Goal: Task Accomplishment & Management: Use online tool/utility

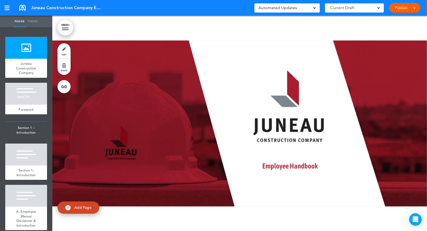
click at [36, 22] on link "Theme" at bounding box center [32, 21] width 13 height 11
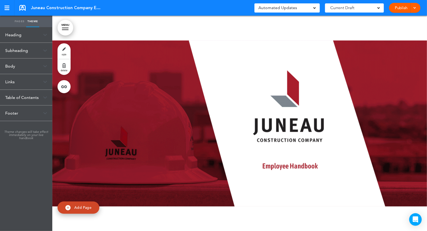
click at [31, 68] on div "Body" at bounding box center [26, 66] width 52 height 15
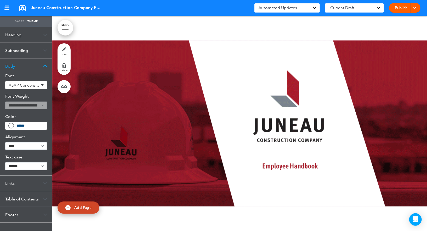
click at [33, 52] on div "Subheading" at bounding box center [26, 50] width 52 height 15
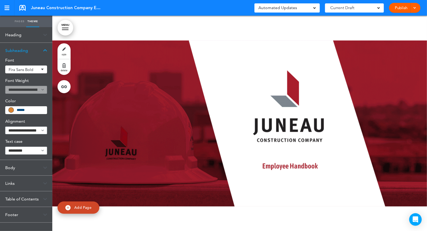
click at [33, 40] on div "Heading" at bounding box center [26, 34] width 52 height 15
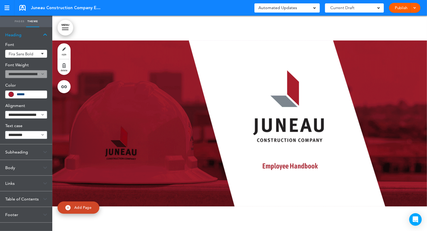
click at [26, 170] on div "Body" at bounding box center [26, 167] width 52 height 15
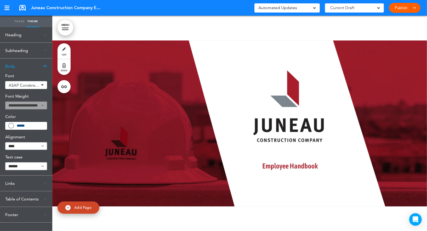
click at [31, 128] on div "******" at bounding box center [26, 126] width 42 height 8
click at [32, 126] on input "******" at bounding box center [30, 126] width 27 height 4
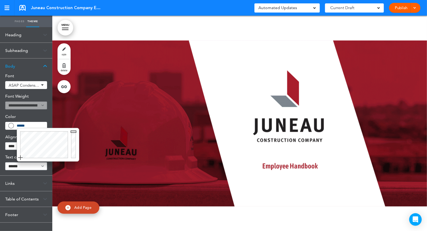
click at [32, 126] on input "******" at bounding box center [30, 126] width 27 height 4
type input "******"
drag, startPoint x: 72, startPoint y: 131, endPoint x: 73, endPoint y: 161, distance: 30.0
click at [73, 161] on div "Close" at bounding box center [48, 145] width 62 height 34
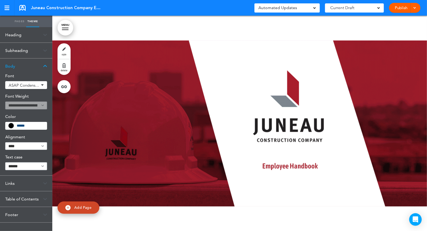
click at [20, 22] on link "Pages" at bounding box center [19, 21] width 13 height 11
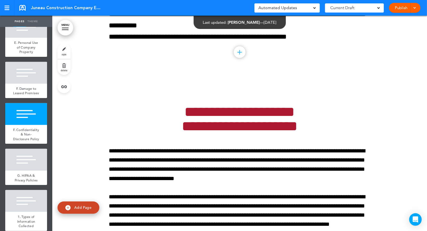
scroll to position [1528, 0]
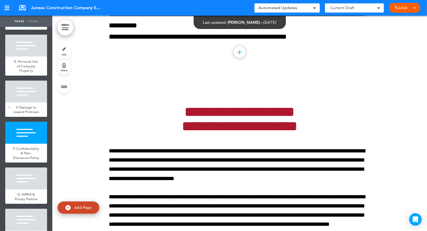
click at [32, 89] on div at bounding box center [26, 92] width 42 height 22
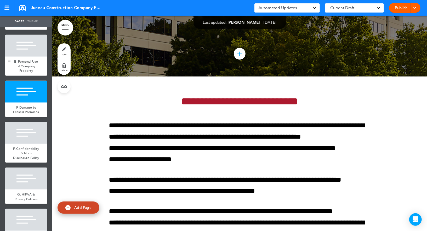
click at [32, 65] on span "E. Personal Use of Company Property" at bounding box center [26, 66] width 24 height 14
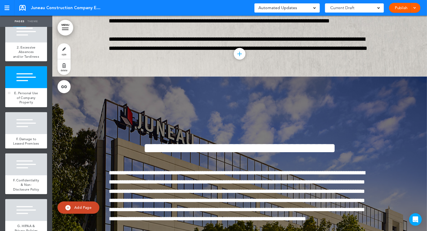
scroll to position [1470, 0]
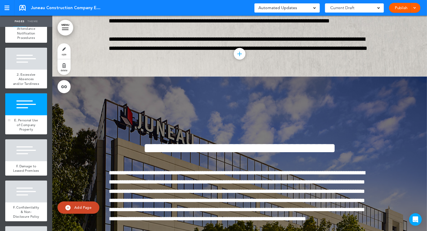
click at [32, 65] on div at bounding box center [26, 59] width 42 height 22
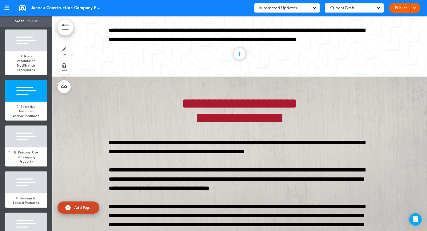
scroll to position [1419, 0]
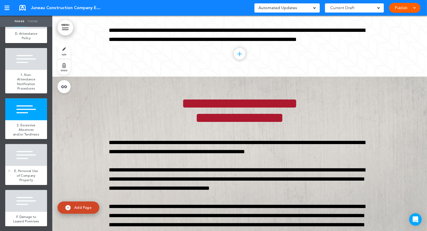
click at [32, 65] on div at bounding box center [26, 59] width 42 height 22
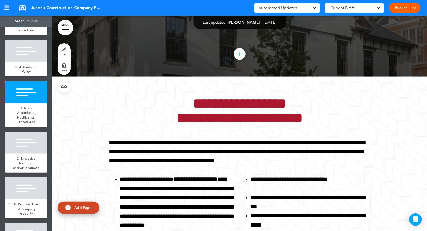
scroll to position [1369, 0]
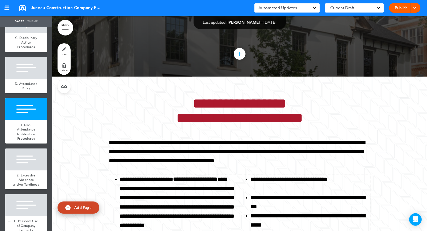
click at [32, 65] on div at bounding box center [26, 68] width 42 height 22
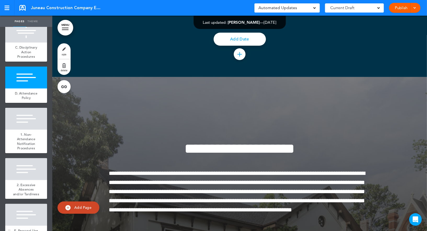
scroll to position [1353, 0]
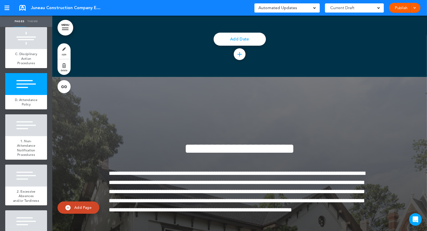
click at [32, 65] on div "C. Disciplinary Action Procedures" at bounding box center [26, 58] width 42 height 19
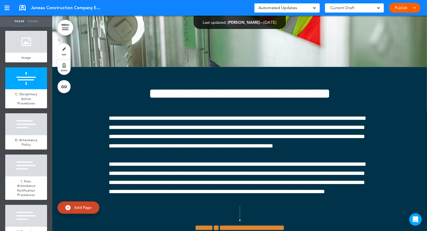
scroll to position [1278, 0]
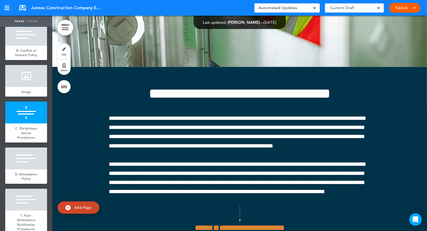
click at [32, 65] on div at bounding box center [26, 76] width 42 height 22
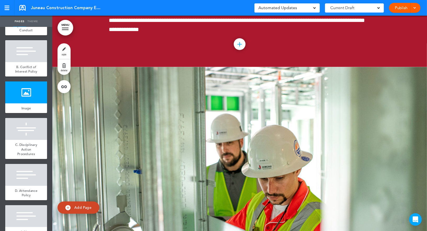
scroll to position [1257, 0]
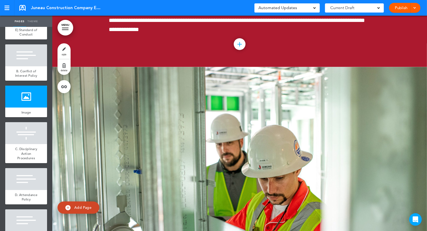
click at [32, 65] on div at bounding box center [26, 55] width 42 height 22
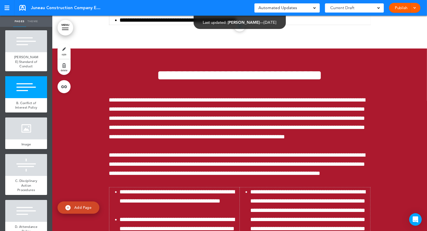
scroll to position [1205, 0]
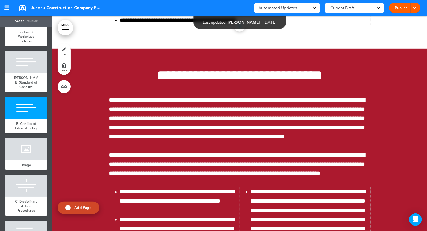
click at [32, 65] on div at bounding box center [26, 62] width 42 height 22
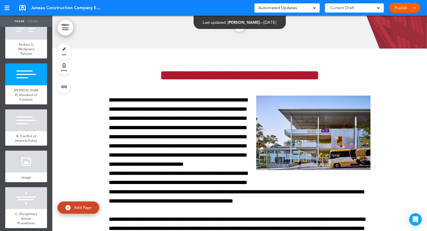
scroll to position [1164, 0]
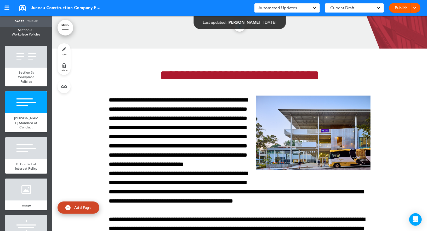
click at [32, 65] on div at bounding box center [26, 57] width 42 height 22
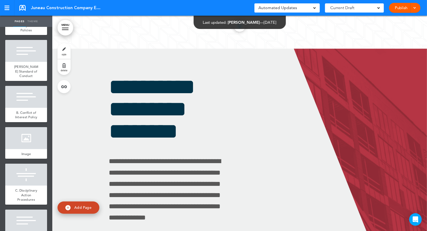
scroll to position [1224, 0]
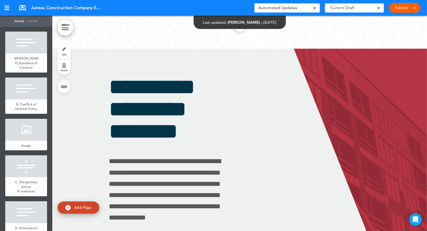
click at [32, 65] on span "[PERSON_NAME] Standard of Conduct" at bounding box center [26, 63] width 24 height 14
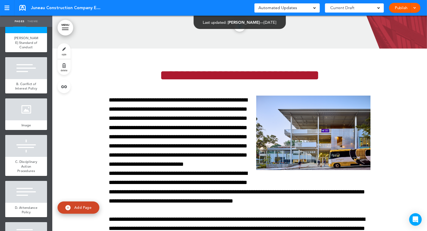
scroll to position [1246, 0]
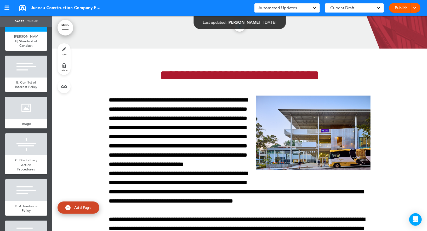
click at [32, 65] on div at bounding box center [26, 67] width 42 height 22
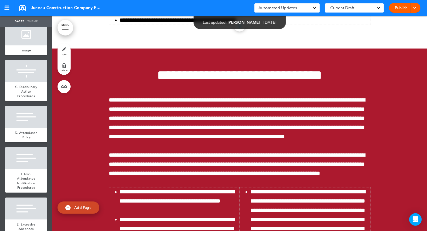
scroll to position [1334, 0]
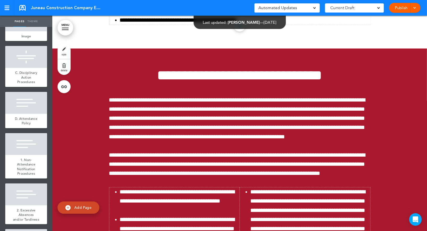
click at [32, 65] on div at bounding box center [26, 57] width 42 height 22
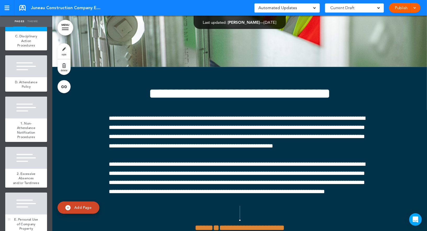
scroll to position [1376, 0]
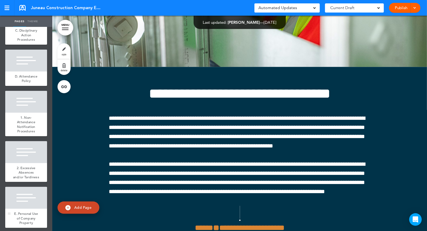
click at [32, 65] on div at bounding box center [26, 61] width 42 height 22
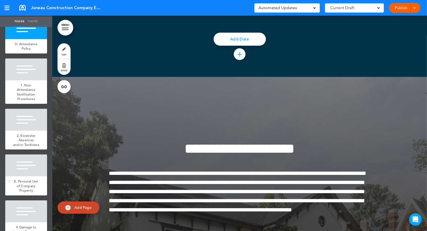
click at [32, 65] on div at bounding box center [26, 70] width 42 height 22
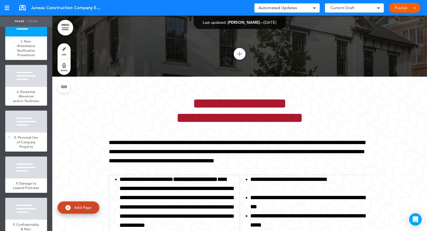
click at [32, 65] on div at bounding box center [26, 76] width 42 height 22
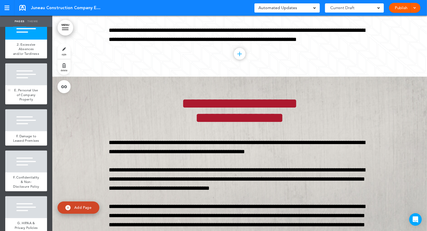
click at [32, 65] on div at bounding box center [26, 74] width 42 height 22
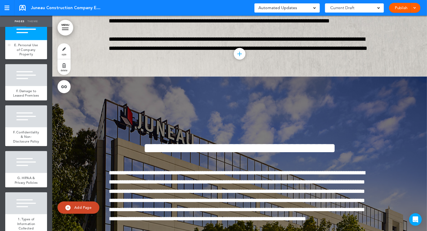
click at [32, 65] on div at bounding box center [26, 75] width 42 height 22
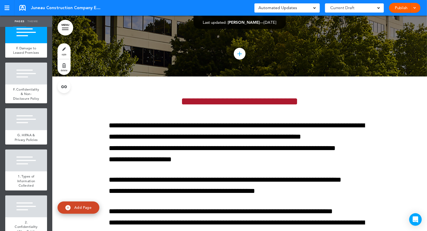
click at [32, 65] on div at bounding box center [26, 74] width 42 height 22
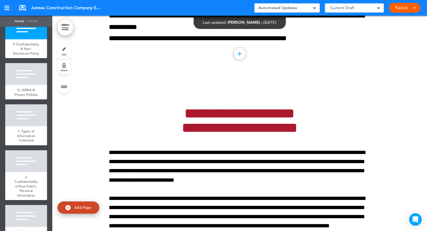
click at [32, 62] on span "add page" at bounding box center [26, 60] width 20 height 3
type input "********"
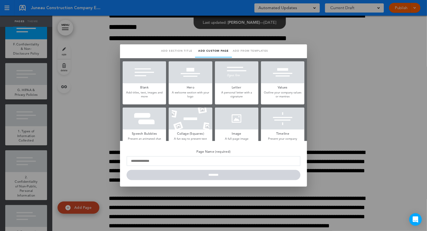
click at [31, 73] on div at bounding box center [213, 115] width 427 height 231
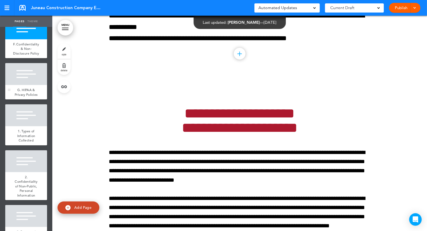
click at [34, 73] on div at bounding box center [26, 74] width 42 height 22
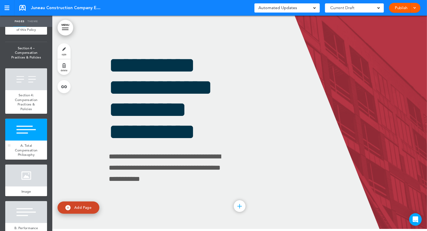
scroll to position [4194, 0]
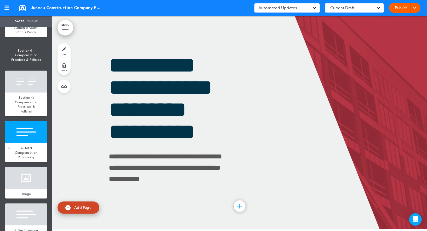
click at [21, 121] on div at bounding box center [26, 132] width 42 height 22
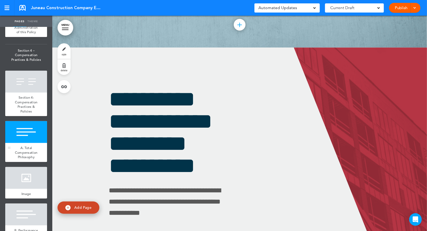
scroll to position [29166, 0]
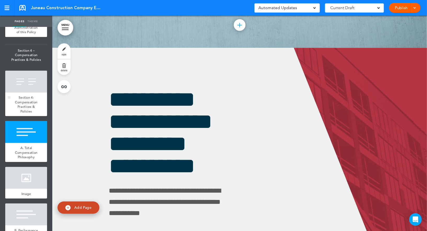
click at [28, 93] on div "Section 4: Compensation Practices & Policies" at bounding box center [26, 105] width 42 height 24
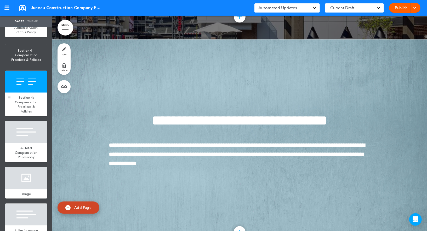
scroll to position [28951, 0]
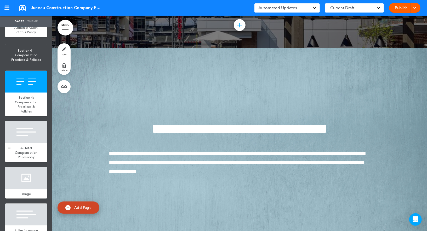
click at [38, 122] on div at bounding box center [26, 132] width 42 height 22
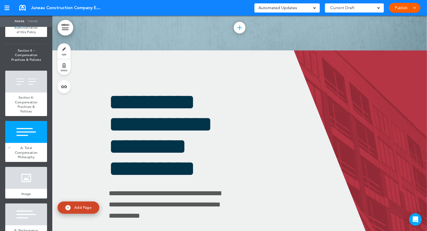
scroll to position [29166, 0]
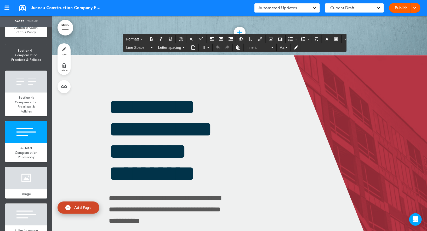
scroll to position [29159, 0]
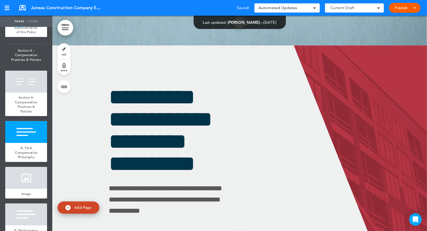
scroll to position [29165, 0]
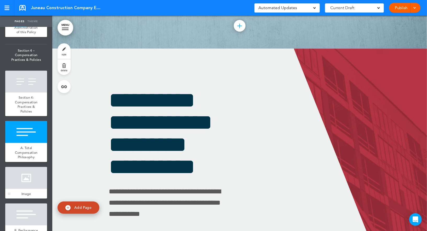
click at [19, 168] on div at bounding box center [26, 178] width 42 height 22
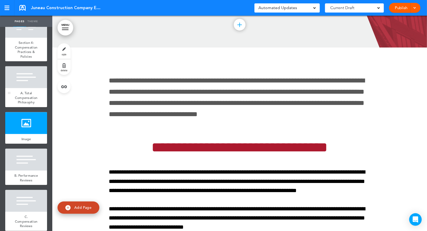
scroll to position [4256, 0]
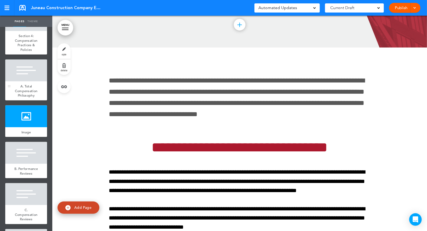
click at [27, 146] on div at bounding box center [26, 153] width 42 height 22
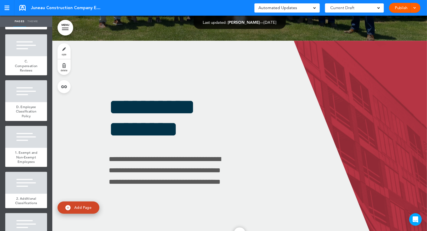
scroll to position [34143, 0]
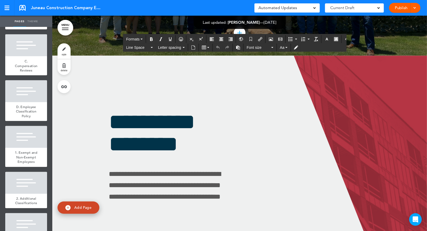
drag, startPoint x: 166, startPoint y: 159, endPoint x: 106, endPoint y: 160, distance: 60.1
click at [324, 38] on icon "button" at bounding box center [326, 39] width 4 height 4
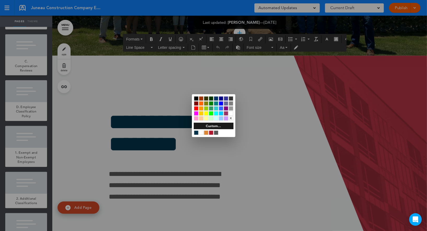
click at [196, 96] on div at bounding box center [196, 98] width 4 height 4
click at [178, 98] on div at bounding box center [213, 115] width 427 height 231
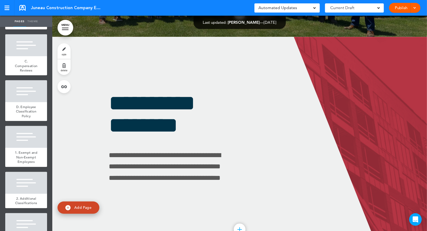
scroll to position [34162, 0]
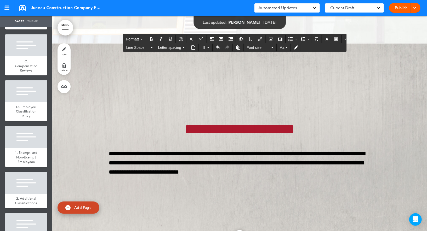
scroll to position [36185, 0]
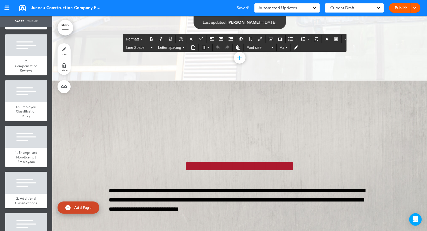
drag, startPoint x: 111, startPoint y: 105, endPoint x: 253, endPoint y: 112, distance: 142.3
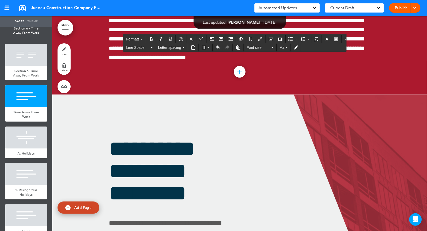
scroll to position [6572, 0]
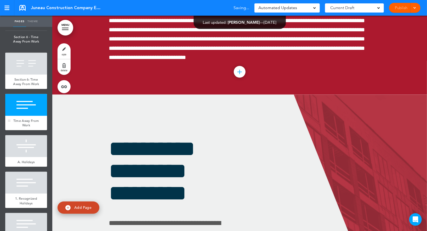
click at [32, 116] on div "Time Away From Work" at bounding box center [26, 123] width 42 height 14
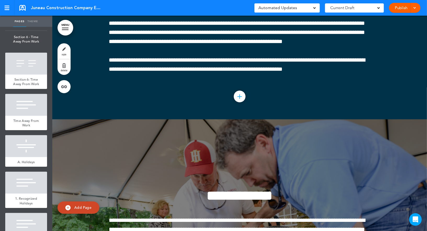
scroll to position [44699, 0]
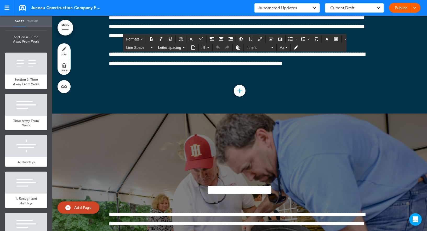
click at [324, 40] on button "button" at bounding box center [326, 39] width 8 height 7
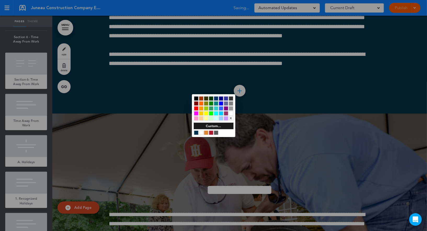
click at [230, 113] on div at bounding box center [231, 113] width 4 height 4
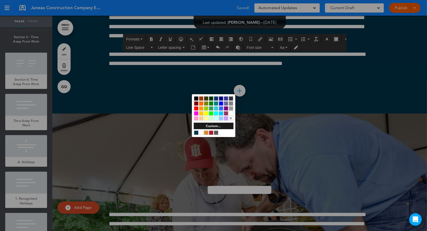
click at [230, 113] on div at bounding box center [231, 113] width 4 height 4
click at [254, 110] on div at bounding box center [213, 115] width 427 height 231
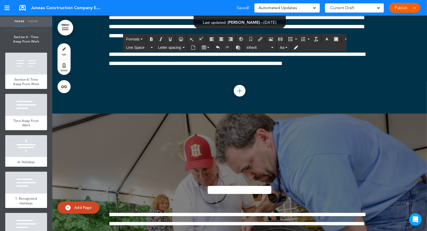
click at [140, 40] on button "Formats" at bounding box center [134, 39] width 21 height 7
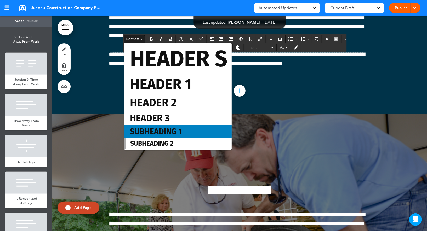
click at [178, 135] on span "Subheading 1" at bounding box center [155, 131] width 53 height 9
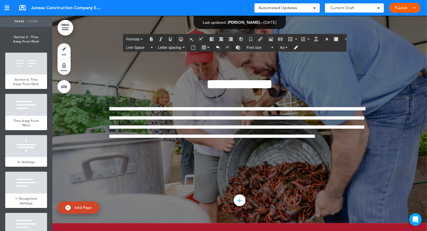
scroll to position [44806, 0]
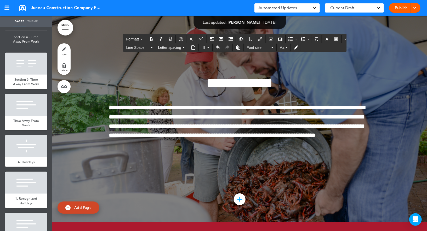
click at [140, 35] on div "Formats" at bounding box center [234, 39] width 223 height 8
click at [140, 41] on button "Formats" at bounding box center [134, 39] width 21 height 7
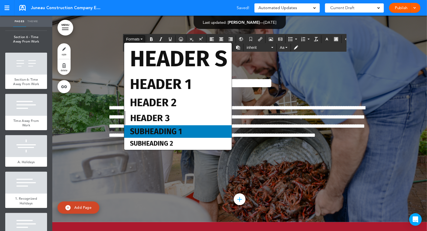
click at [150, 136] on span "Subheading 1" at bounding box center [155, 131] width 53 height 9
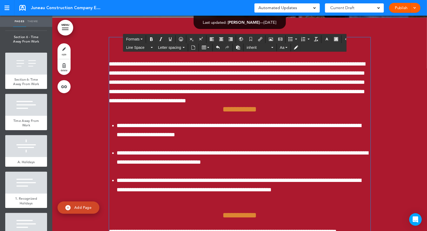
scroll to position [45013, 0]
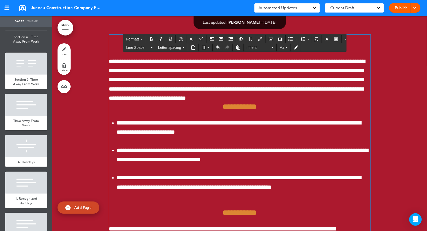
click at [141, 40] on button "Formats" at bounding box center [134, 39] width 21 height 7
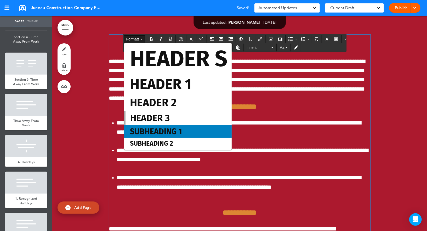
click at [152, 128] on span "Subheading 1" at bounding box center [155, 131] width 53 height 9
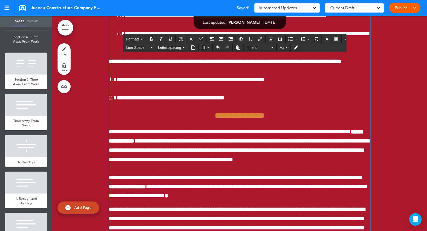
scroll to position [45302, 0]
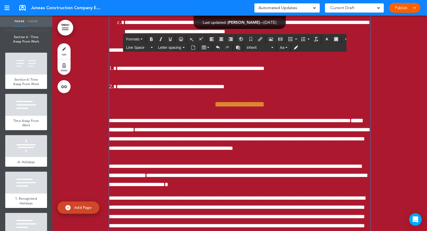
click at [143, 41] on button "Formats" at bounding box center [134, 39] width 21 height 7
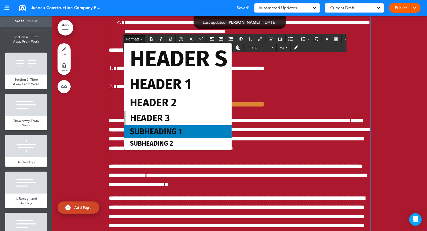
click at [160, 132] on span "Subheading 1" at bounding box center [155, 131] width 53 height 9
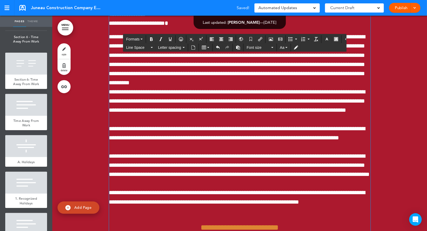
scroll to position [45501, 0]
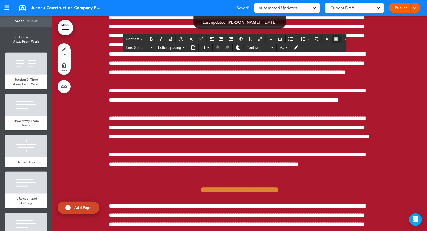
click at [331, 36] on div at bounding box center [335, 39] width 9 height 8
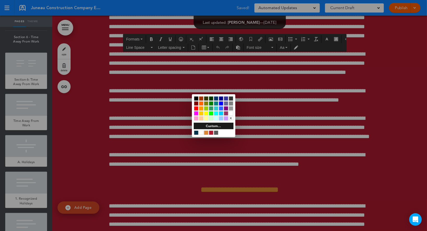
click at [320, 38] on div at bounding box center [213, 115] width 427 height 231
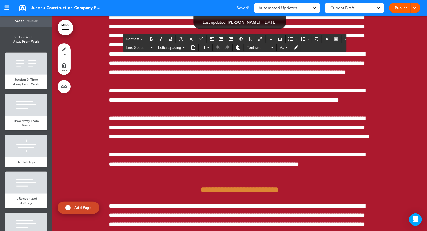
click at [324, 39] on icon "button" at bounding box center [326, 39] width 4 height 4
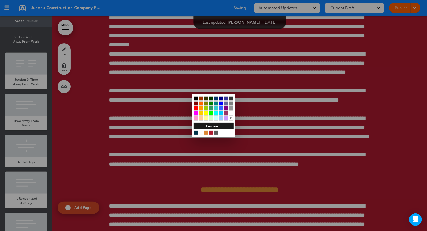
click at [231, 112] on div at bounding box center [231, 113] width 4 height 4
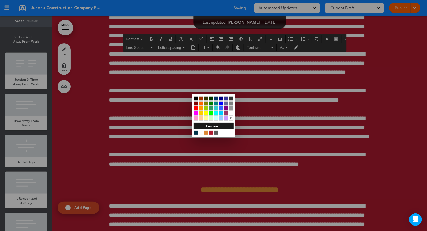
click at [249, 111] on div at bounding box center [213, 115] width 427 height 231
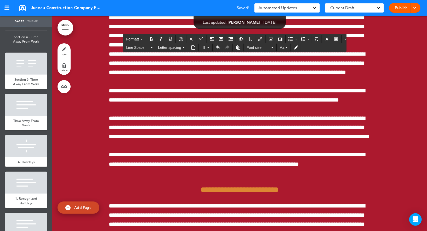
click at [324, 39] on icon "button" at bounding box center [326, 39] width 4 height 4
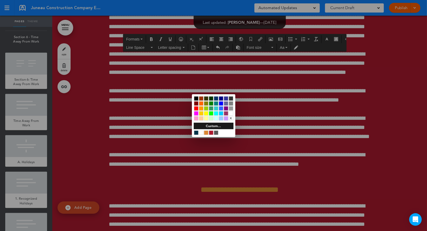
click at [231, 113] on div at bounding box center [231, 113] width 4 height 4
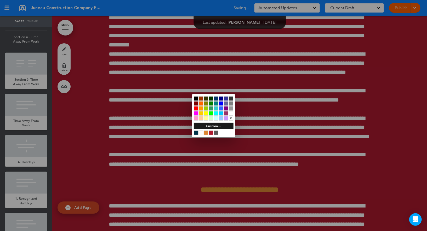
click at [254, 108] on div at bounding box center [213, 115] width 427 height 231
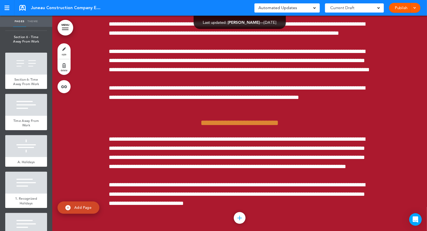
scroll to position [45575, 0]
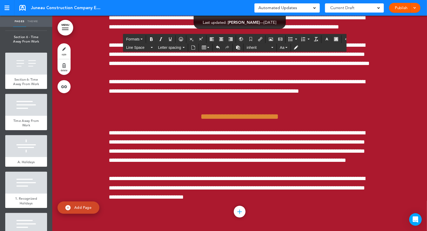
click at [143, 40] on button "Formats" at bounding box center [134, 39] width 21 height 7
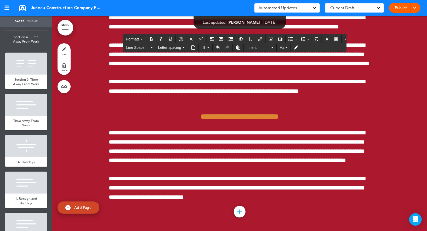
click at [314, 39] on icon "Clear formatting" at bounding box center [316, 39] width 4 height 4
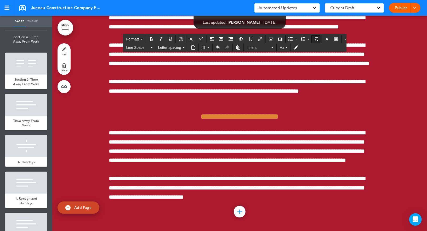
click at [314, 38] on icon "Clear formatting" at bounding box center [316, 39] width 4 height 4
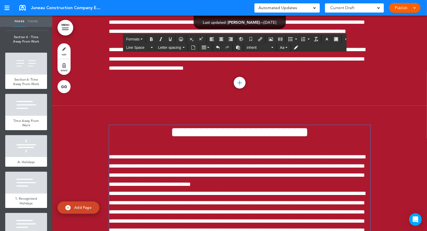
scroll to position [45705, 0]
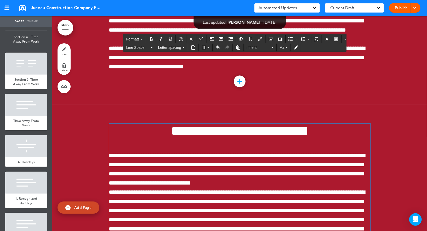
click at [142, 40] on button "Formats" at bounding box center [134, 39] width 21 height 7
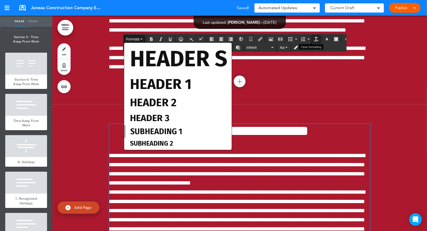
click at [314, 39] on icon "Clear formatting" at bounding box center [316, 39] width 4 height 4
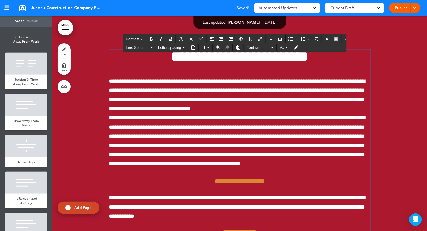
scroll to position [45790, 0]
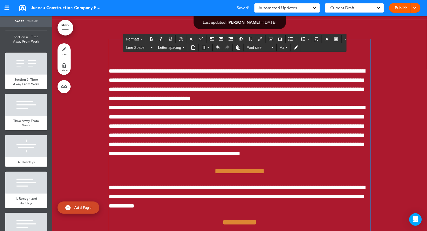
click at [141, 39] on icon "button" at bounding box center [142, 39] width 2 height 1
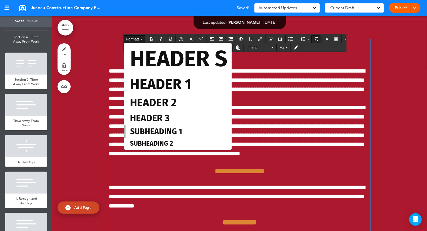
click at [314, 40] on icon "Clear formatting" at bounding box center [316, 39] width 4 height 4
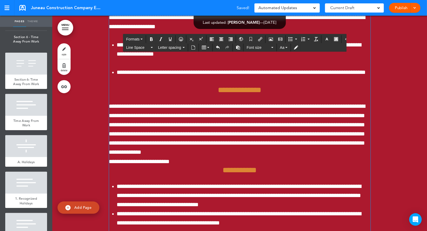
scroll to position [46011, 0]
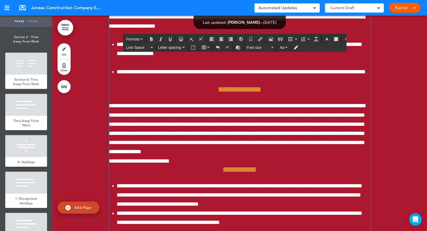
click at [133, 39] on span "Formats" at bounding box center [132, 39] width 13 height 4
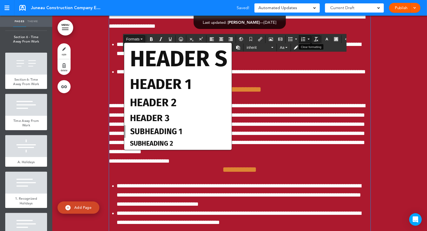
click at [314, 38] on icon "Clear formatting" at bounding box center [316, 39] width 4 height 4
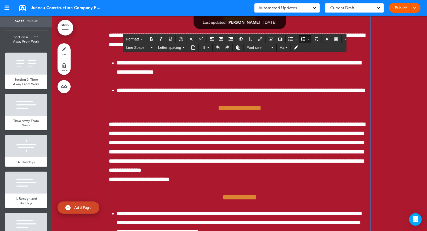
click at [138, 38] on span "Formats" at bounding box center [132, 39] width 13 height 4
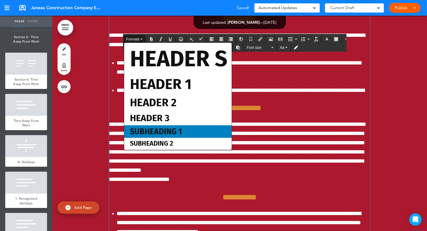
click at [167, 134] on span "Subheading 1" at bounding box center [155, 131] width 53 height 9
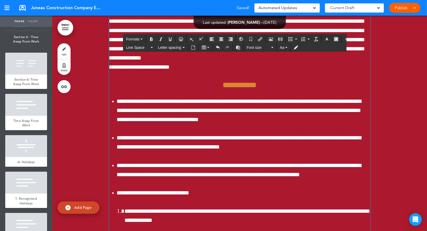
scroll to position [46132, 0]
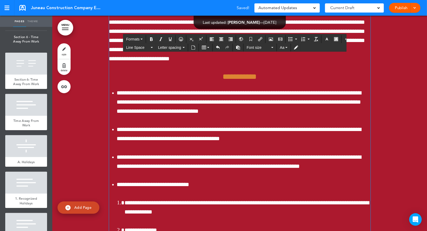
click at [131, 39] on span "Formats" at bounding box center [132, 39] width 13 height 4
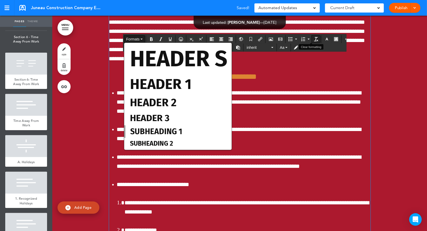
click at [314, 38] on icon "Clear formatting" at bounding box center [316, 39] width 4 height 4
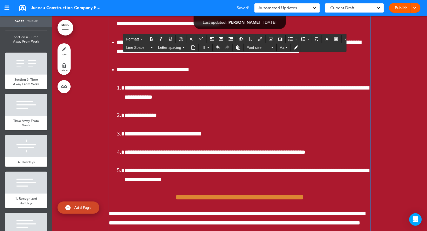
scroll to position [46249, 0]
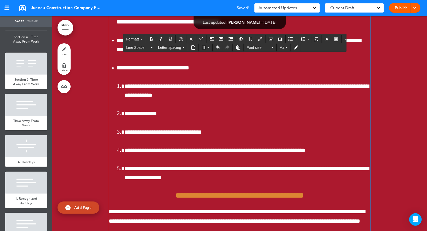
click at [197, 118] on div "**********" at bounding box center [239, 56] width 261 height 953
click at [314, 39] on icon "Clear formatting" at bounding box center [316, 39] width 4 height 4
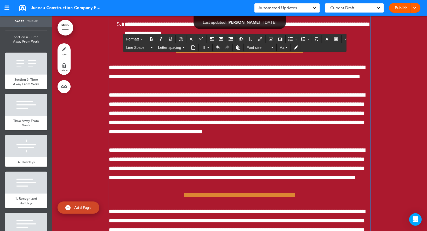
scroll to position [46430, 0]
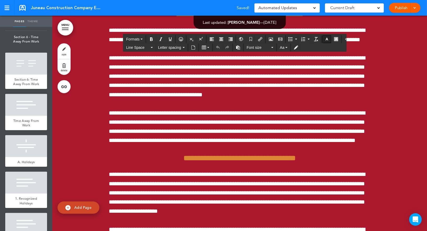
click at [322, 41] on button "button" at bounding box center [326, 39] width 8 height 7
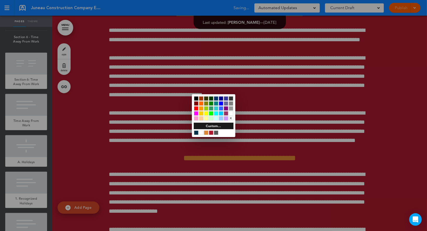
click at [232, 113] on div at bounding box center [231, 113] width 4 height 4
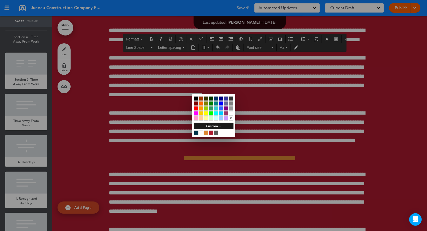
click at [253, 112] on div at bounding box center [213, 115] width 427 height 231
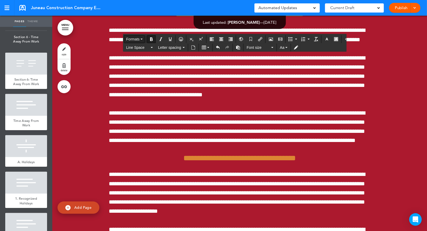
click at [139, 39] on span "Formats" at bounding box center [132, 39] width 13 height 4
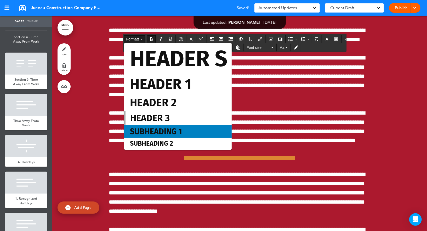
click at [151, 131] on span "Subheading 1" at bounding box center [155, 131] width 53 height 9
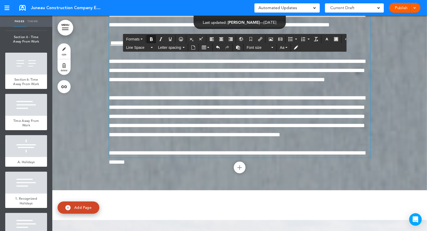
scroll to position [47335, 0]
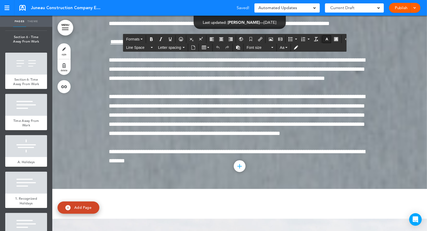
click at [322, 36] on button "button" at bounding box center [326, 39] width 8 height 7
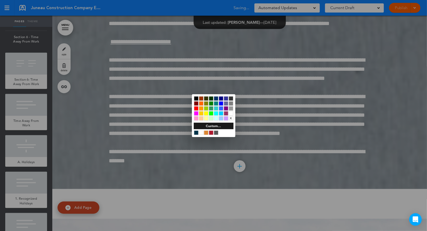
click at [231, 112] on div at bounding box center [231, 113] width 4 height 4
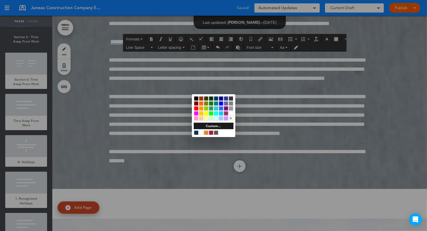
click at [258, 111] on div at bounding box center [213, 115] width 427 height 231
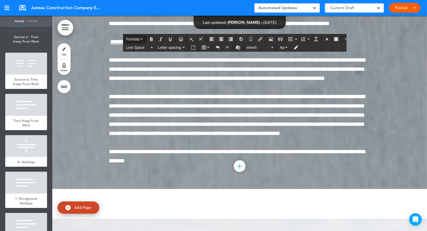
click at [143, 38] on button "Formats" at bounding box center [134, 39] width 21 height 7
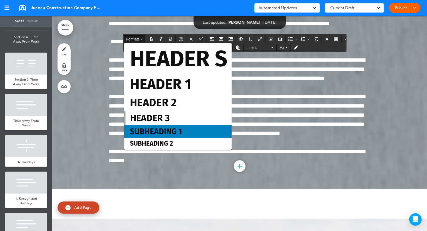
click at [160, 131] on span "Subheading 1" at bounding box center [155, 131] width 53 height 9
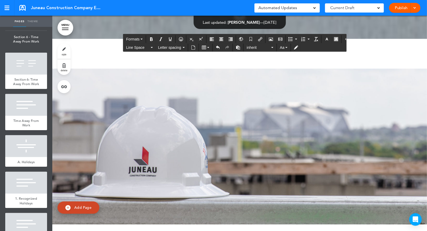
scroll to position [47492, 0]
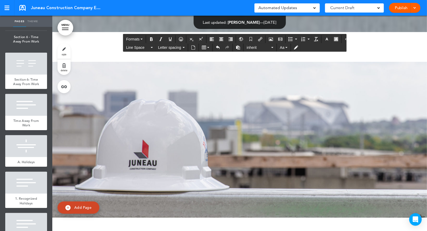
click at [138, 40] on span "Formats" at bounding box center [132, 39] width 13 height 4
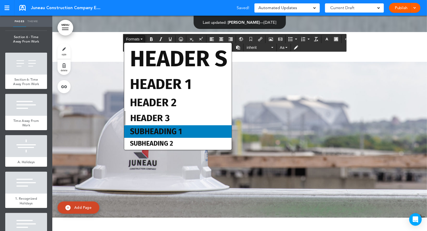
click at [159, 129] on span "Subheading 1" at bounding box center [155, 131] width 53 height 9
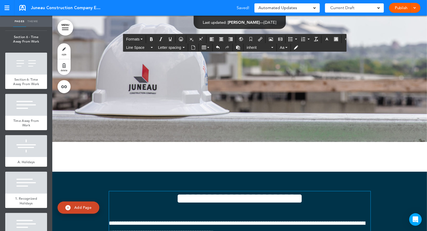
scroll to position [47614, 0]
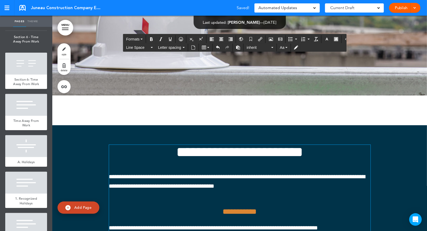
click at [140, 36] on button "Formats" at bounding box center [134, 39] width 21 height 7
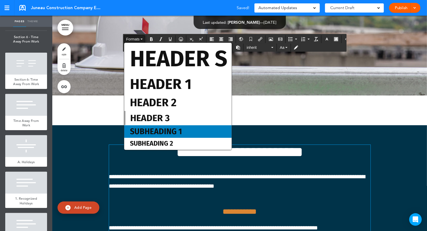
click at [168, 129] on span "Subheading 1" at bounding box center [155, 131] width 53 height 9
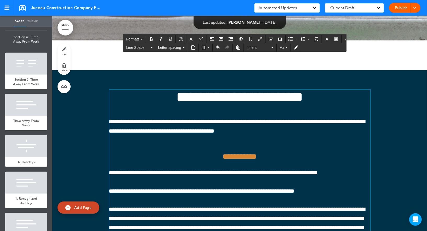
scroll to position [47716, 0]
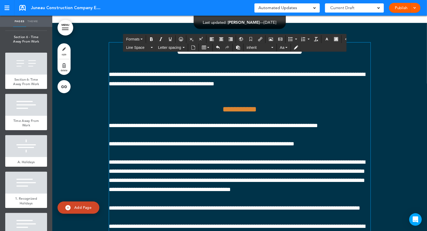
click at [142, 39] on icon "button" at bounding box center [142, 39] width 2 height 1
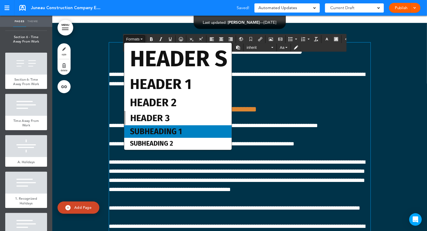
click at [162, 127] on div "Subheading 1" at bounding box center [177, 131] width 107 height 13
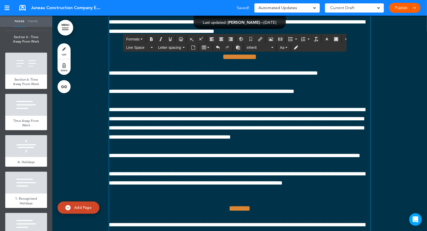
scroll to position [47811, 0]
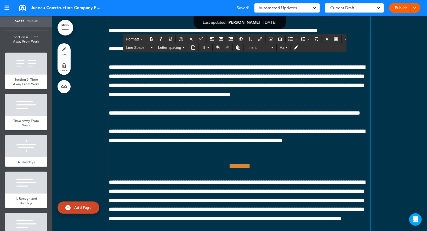
click at [144, 40] on button "Formats" at bounding box center [134, 39] width 21 height 7
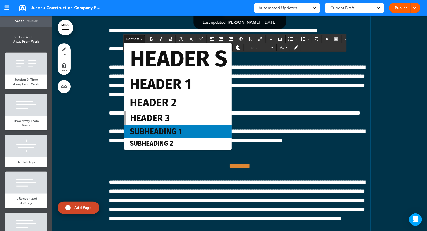
click at [168, 131] on span "Subheading 1" at bounding box center [155, 131] width 53 height 9
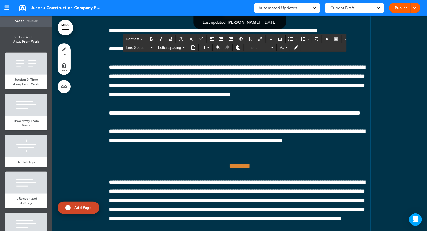
click at [141, 42] on button "Formats" at bounding box center [134, 39] width 21 height 7
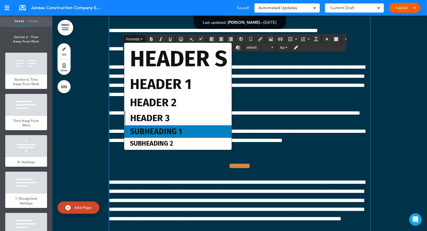
click at [176, 132] on span "Subheading 1" at bounding box center [155, 131] width 53 height 9
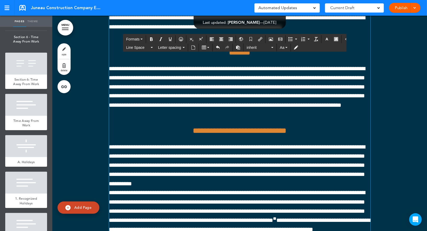
scroll to position [47938, 0]
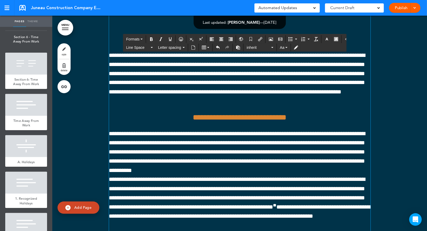
click at [142, 39] on icon "button" at bounding box center [142, 39] width 2 height 1
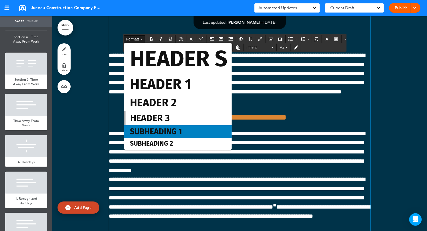
click at [161, 131] on span "Subheading 1" at bounding box center [155, 131] width 53 height 9
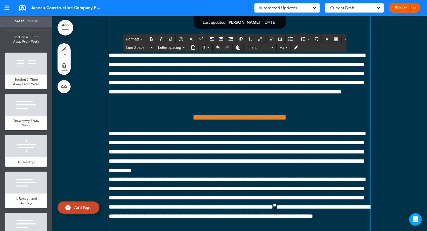
click at [143, 40] on button "Formats" at bounding box center [134, 39] width 21 height 7
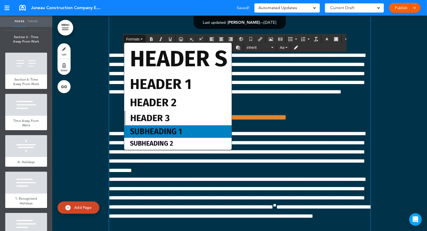
click at [159, 134] on span "Subheading 1" at bounding box center [155, 131] width 53 height 9
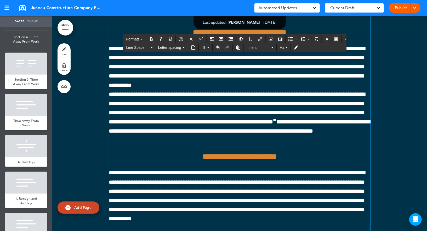
scroll to position [48028, 0]
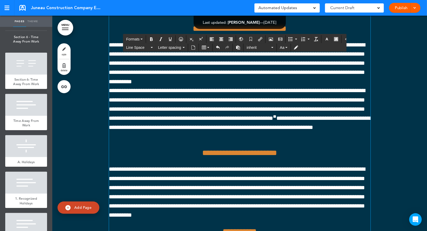
click at [138, 39] on span "Formats" at bounding box center [132, 39] width 13 height 4
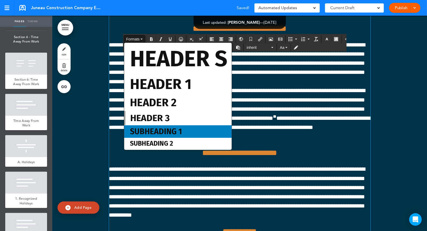
click at [167, 130] on span "Subheading 1" at bounding box center [155, 131] width 53 height 9
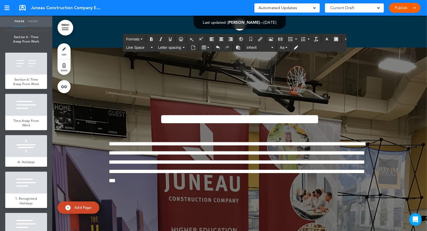
scroll to position [48536, 0]
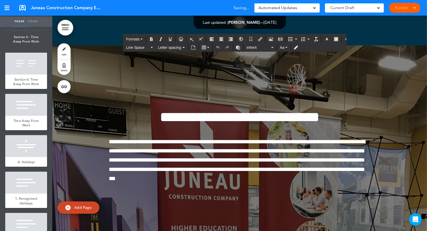
click at [139, 40] on span "Formats" at bounding box center [132, 39] width 13 height 4
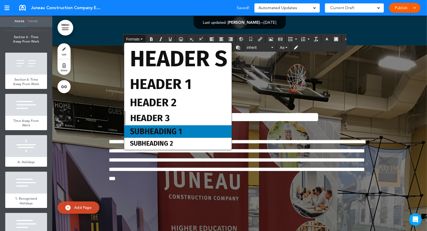
click at [162, 130] on span "Subheading 1" at bounding box center [155, 131] width 53 height 9
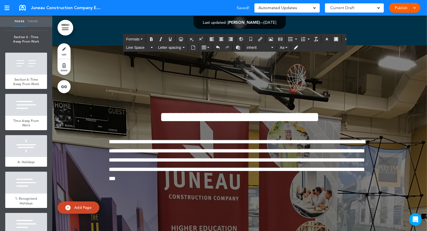
click at [141, 39] on button "Formats" at bounding box center [134, 39] width 21 height 7
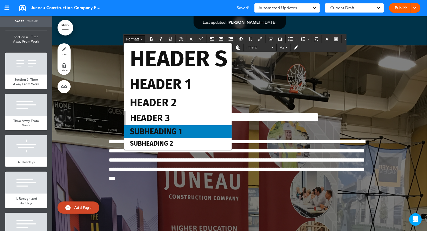
click at [150, 132] on span "Subheading 1" at bounding box center [155, 131] width 53 height 9
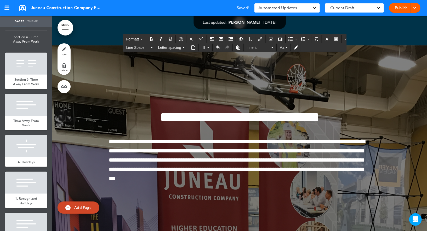
click at [134, 36] on button "Formats" at bounding box center [134, 39] width 21 height 7
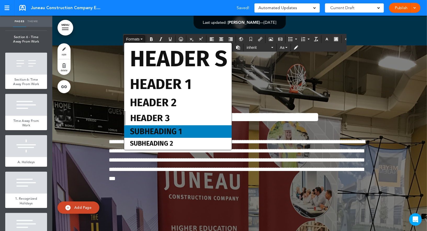
click at [135, 134] on span "Subheading 1" at bounding box center [155, 131] width 53 height 9
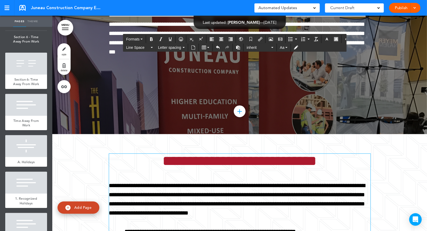
scroll to position [48682, 0]
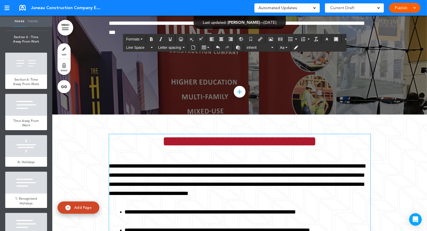
click at [138, 37] on span "Formats" at bounding box center [132, 39] width 13 height 4
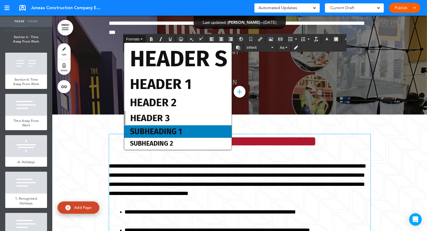
click at [144, 130] on span "Subheading 1" at bounding box center [155, 131] width 53 height 9
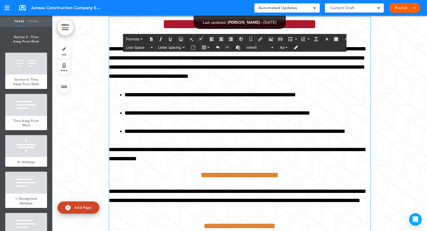
scroll to position [48815, 0]
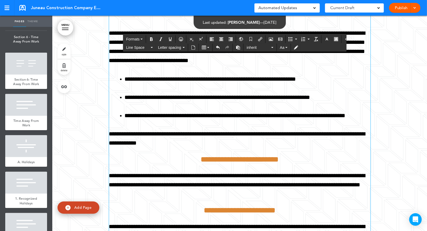
click at [314, 39] on icon "Clear formatting" at bounding box center [316, 39] width 4 height 4
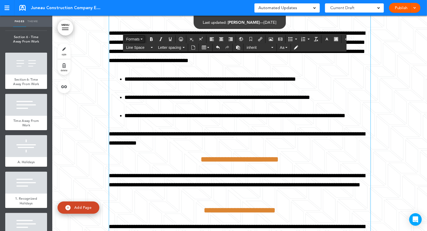
click at [138, 40] on span "Formats" at bounding box center [132, 39] width 13 height 4
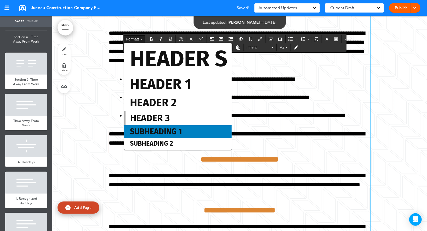
click at [160, 129] on span "Subheading 1" at bounding box center [155, 131] width 53 height 9
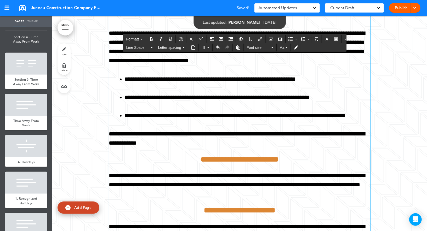
click at [130, 42] on button "Formats" at bounding box center [134, 39] width 21 height 7
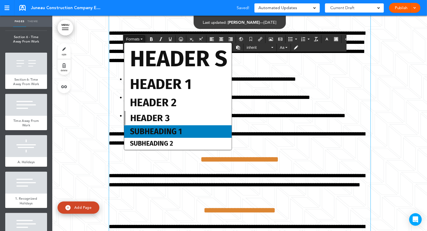
click at [147, 131] on span "Subheading 1" at bounding box center [155, 131] width 53 height 9
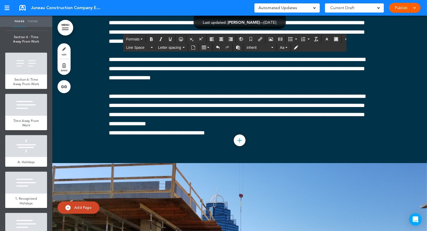
scroll to position [49916, 0]
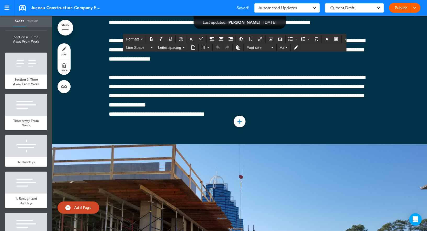
drag, startPoint x: 191, startPoint y: 176, endPoint x: 241, endPoint y: 178, distance: 49.7
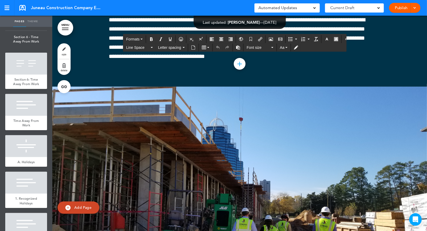
scroll to position [49939, 0]
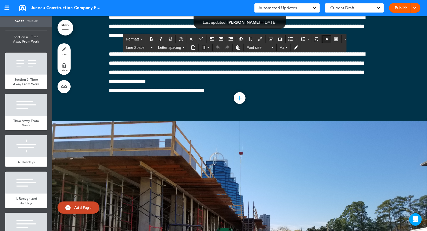
click at [324, 37] on icon "button" at bounding box center [326, 39] width 4 height 4
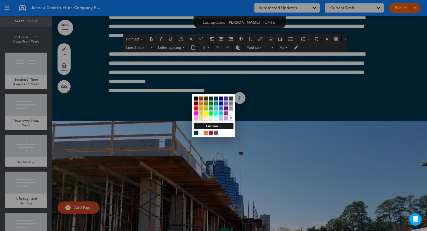
click at [196, 98] on div at bounding box center [196, 98] width 4 height 4
click at [260, 103] on div at bounding box center [213, 115] width 427 height 231
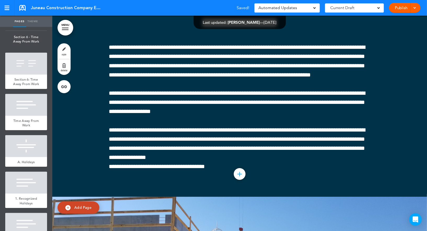
scroll to position [49842, 0]
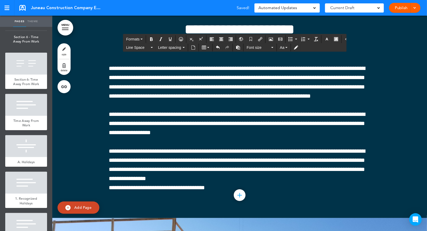
drag, startPoint x: 167, startPoint y: 89, endPoint x: 295, endPoint y: 112, distance: 129.9
click at [312, 36] on button "Clear formatting" at bounding box center [316, 39] width 8 height 7
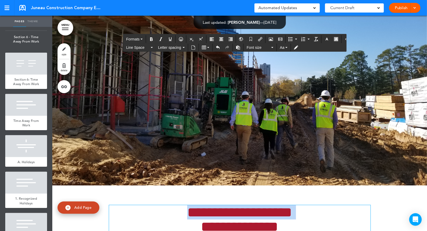
scroll to position [50103, 0]
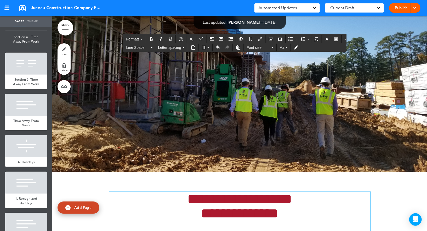
click at [138, 36] on button "Formats" at bounding box center [134, 39] width 21 height 7
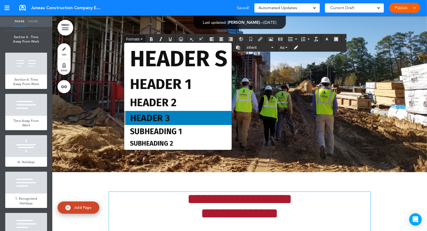
click at [155, 125] on div "Header 3" at bounding box center [177, 118] width 107 height 14
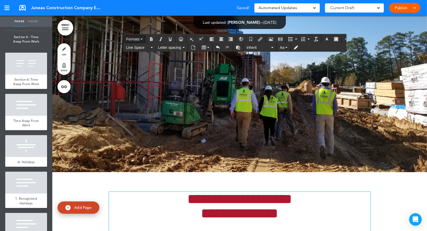
click at [136, 41] on button "Formats" at bounding box center [134, 39] width 21 height 7
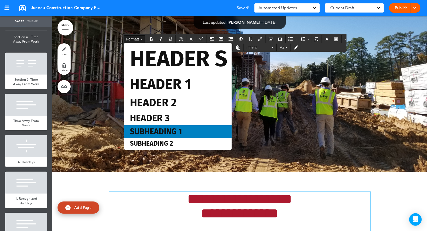
click at [150, 129] on span "Subheading 1" at bounding box center [155, 131] width 53 height 9
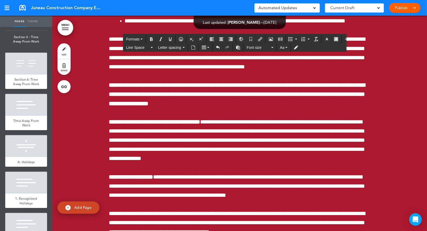
scroll to position [52795, 0]
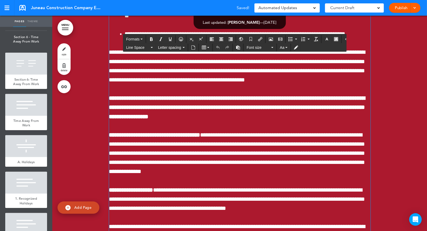
click at [136, 39] on span "Formats" at bounding box center [132, 39] width 13 height 4
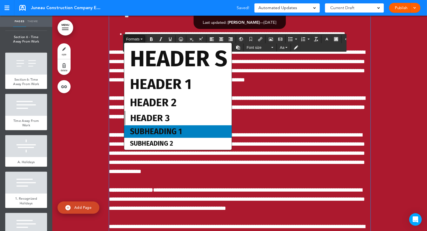
click at [155, 131] on span "Subheading 1" at bounding box center [155, 131] width 53 height 9
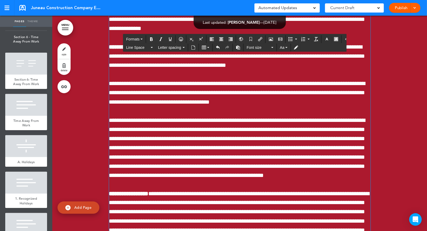
scroll to position [52947, 0]
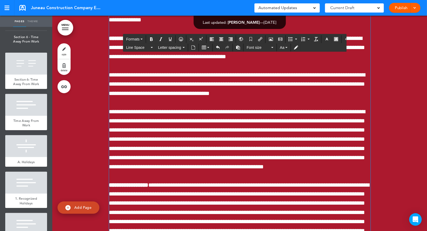
click at [143, 40] on button "Formats" at bounding box center [134, 39] width 21 height 7
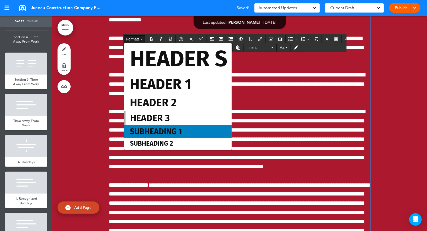
click at [166, 135] on span "Subheading 1" at bounding box center [155, 131] width 53 height 9
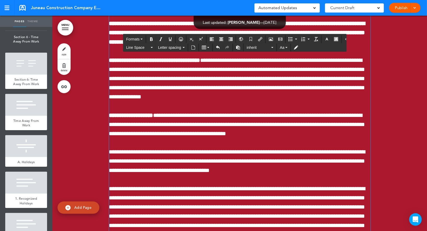
scroll to position [52868, 0]
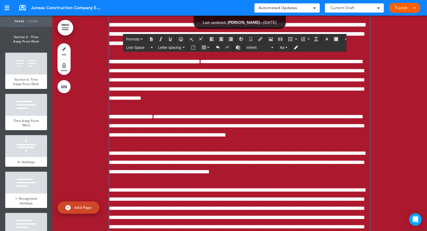
click at [312, 36] on button "Clear formatting" at bounding box center [316, 39] width 8 height 7
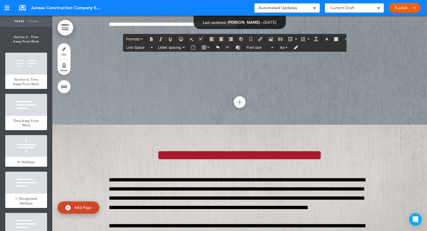
scroll to position [54343, 0]
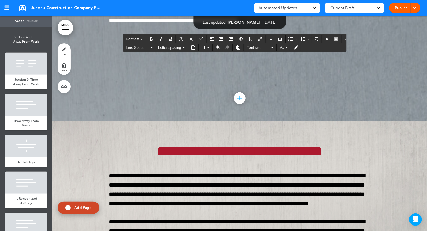
click at [324, 38] on icon "button" at bounding box center [326, 39] width 4 height 4
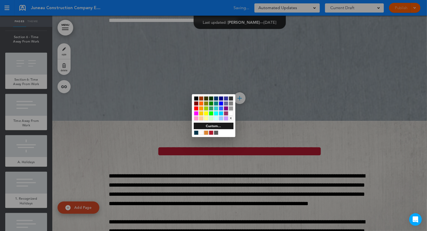
click at [231, 112] on div at bounding box center [231, 113] width 4 height 4
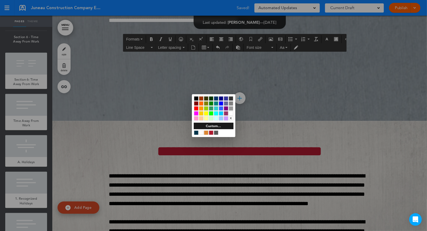
click at [254, 110] on div at bounding box center [213, 115] width 427 height 231
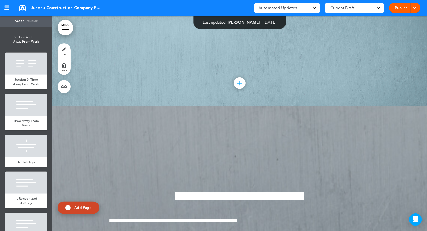
scroll to position [54113, 0]
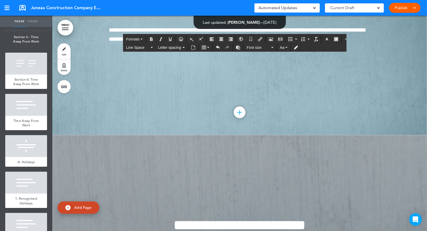
click at [314, 37] on icon "Clear formatting" at bounding box center [316, 39] width 4 height 4
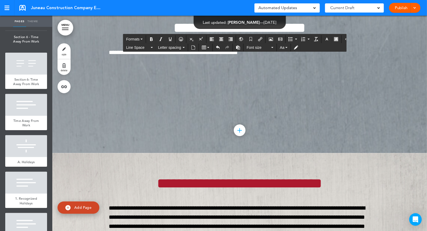
scroll to position [54323, 0]
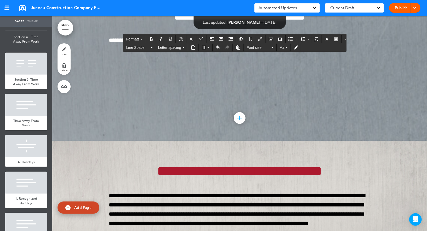
click at [141, 41] on button "Formats" at bounding box center [134, 39] width 21 height 7
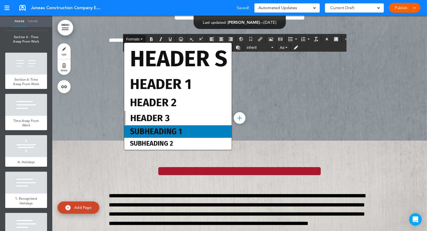
click at [148, 135] on span "Subheading 1" at bounding box center [155, 131] width 53 height 9
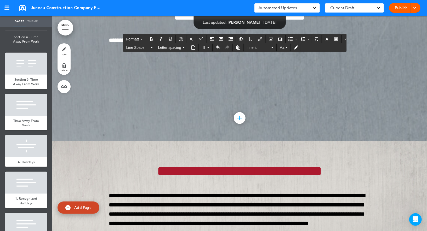
click at [143, 38] on button "Formats" at bounding box center [134, 39] width 21 height 7
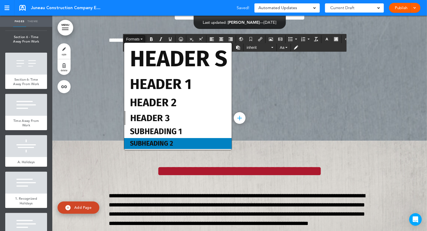
click at [148, 138] on div "Subheading 2" at bounding box center [177, 143] width 107 height 11
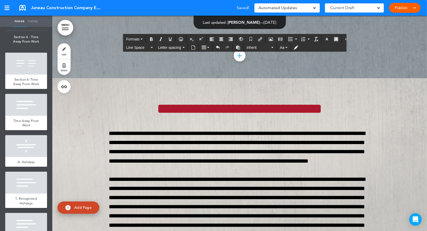
scroll to position [54343, 0]
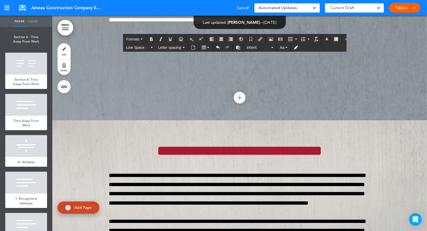
click at [314, 39] on button "Clear formatting" at bounding box center [316, 39] width 8 height 7
click at [314, 38] on icon "Clear formatting" at bounding box center [316, 39] width 4 height 4
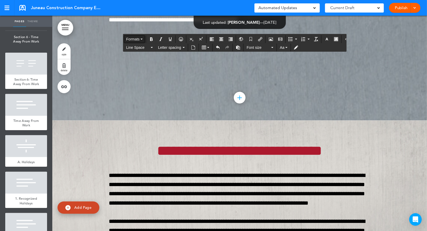
click at [130, 41] on span "Formats" at bounding box center [132, 39] width 13 height 4
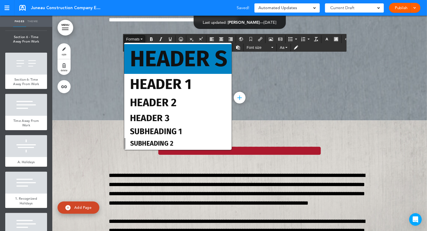
click at [141, 59] on span "Header S" at bounding box center [178, 59] width 98 height 27
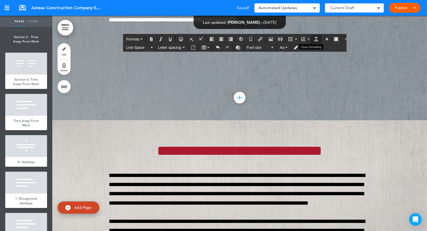
click at [314, 37] on icon "Clear formatting" at bounding box center [316, 39] width 4 height 4
click at [130, 40] on span "Formats" at bounding box center [132, 39] width 13 height 4
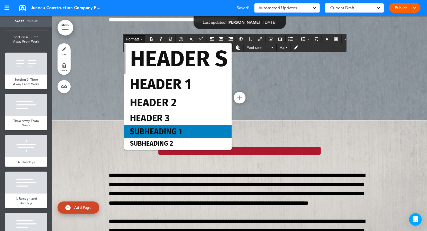
click at [146, 134] on span "Subheading 1" at bounding box center [155, 131] width 53 height 9
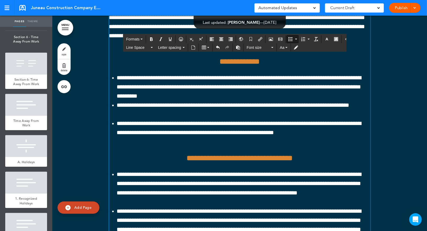
scroll to position [54887, 0]
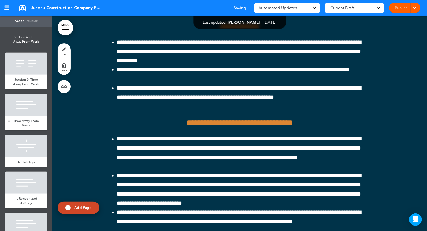
click at [20, 116] on div "Time Away From Work" at bounding box center [26, 123] width 42 height 14
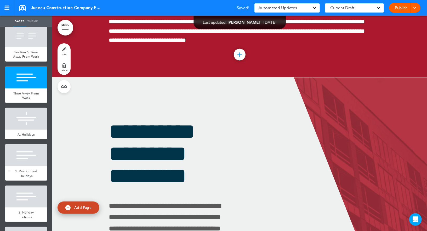
scroll to position [6602, 0]
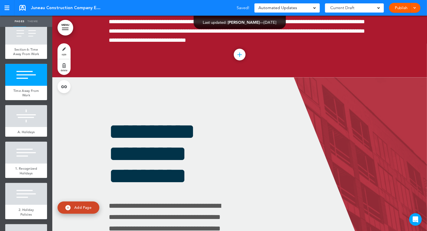
click at [65, 31] on link "MENU" at bounding box center [65, 28] width 16 height 16
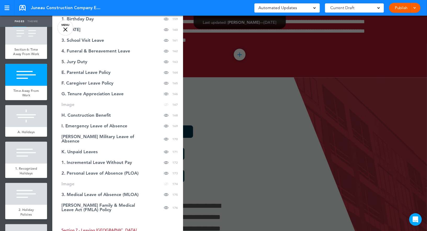
scroll to position [2034, 0]
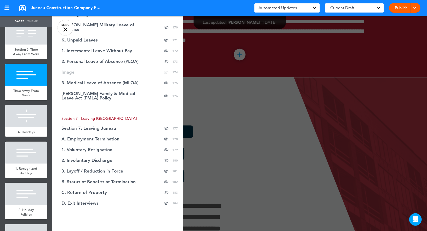
click at [66, 30] on link "MENU" at bounding box center [65, 28] width 16 height 16
